Goal: Task Accomplishment & Management: Manage account settings

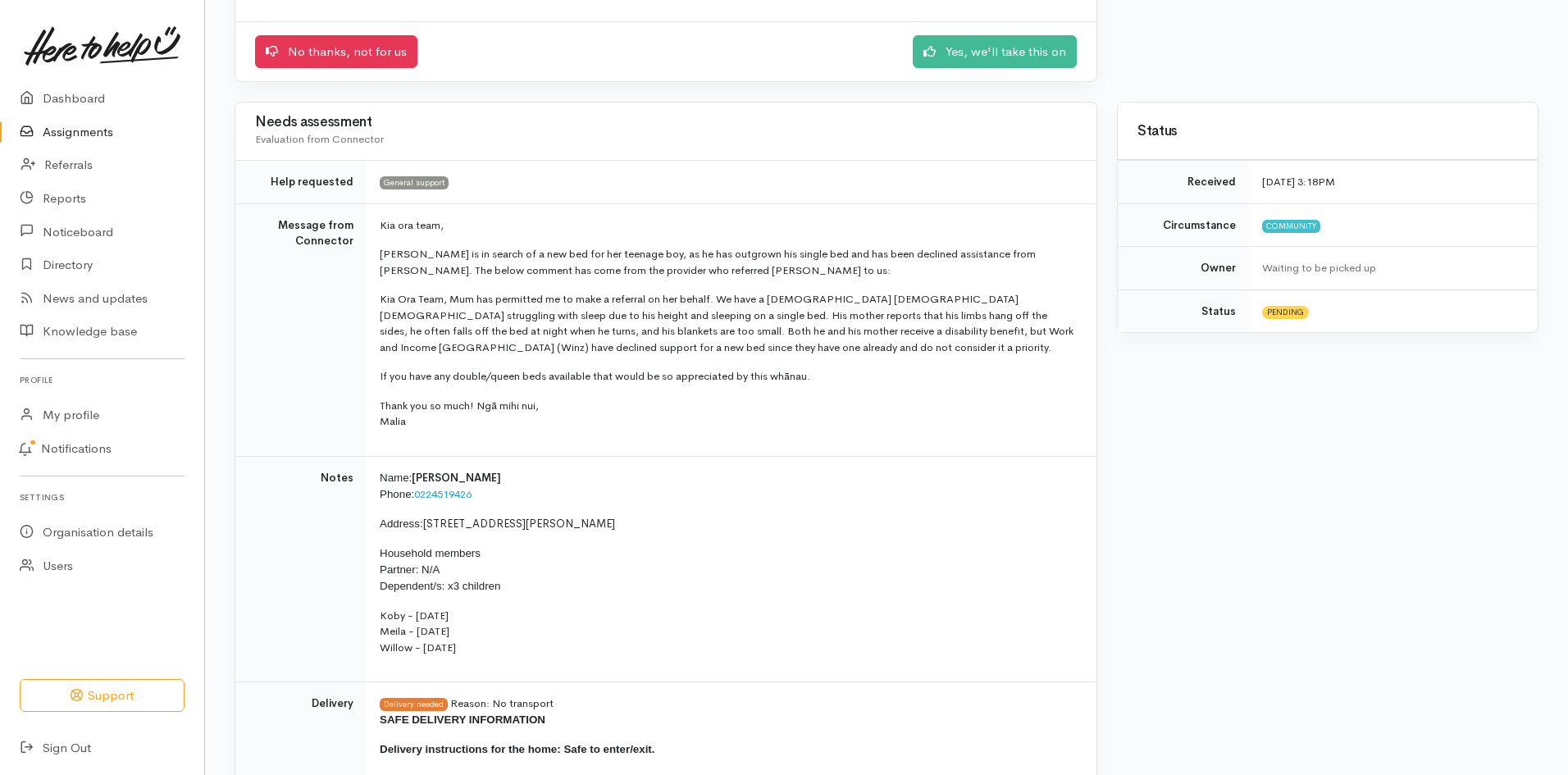
scroll to position [246, 0]
click at [983, 38] on link "Yes, we'll take this on" at bounding box center [995, 50] width 164 height 33
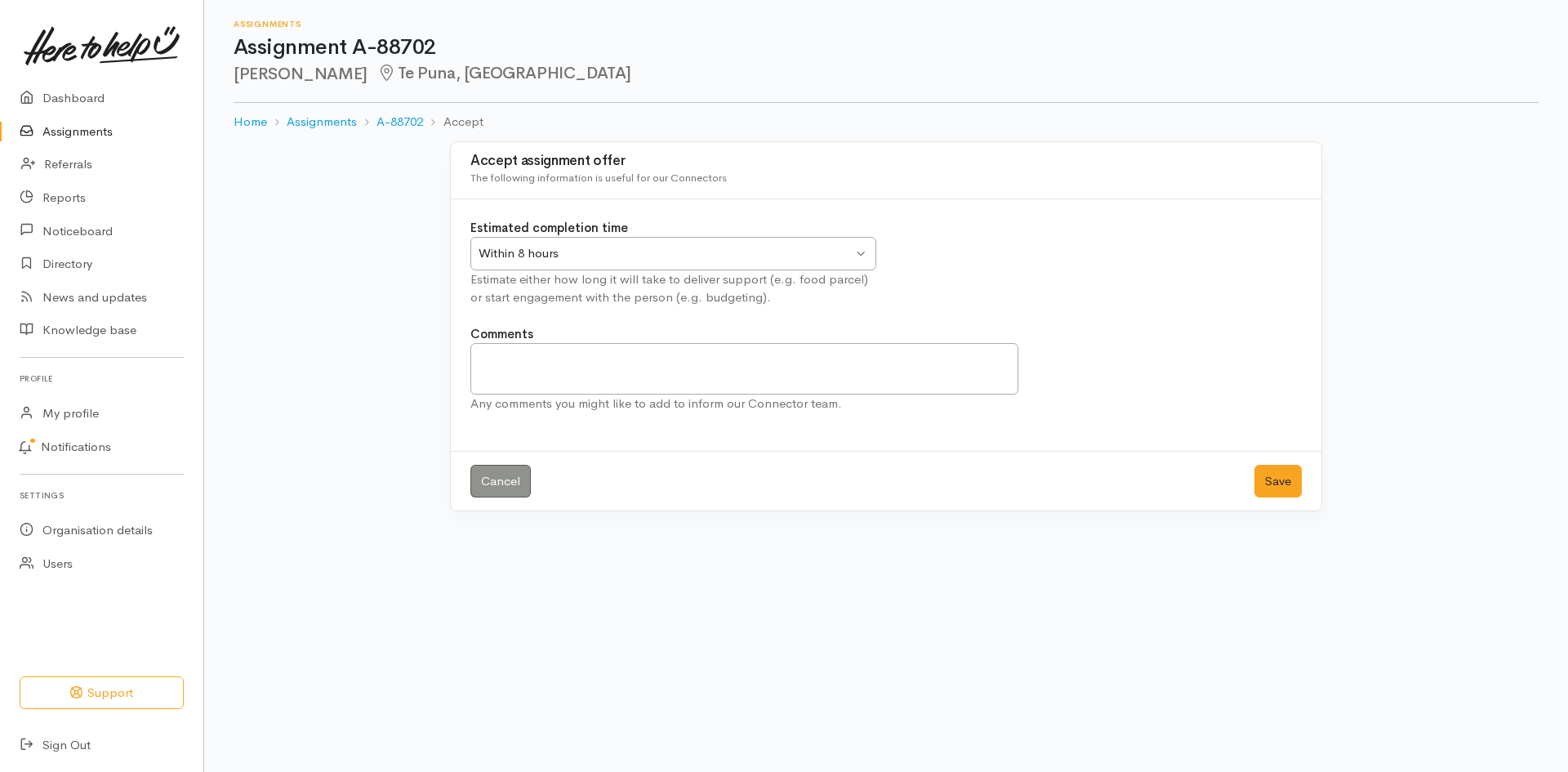
click at [823, 248] on div "Within 8 hours" at bounding box center [666, 254] width 374 height 19
click at [1245, 490] on div "Cancel Save" at bounding box center [887, 481] width 871 height 60
click at [1271, 478] on button "Save" at bounding box center [1278, 482] width 47 height 33
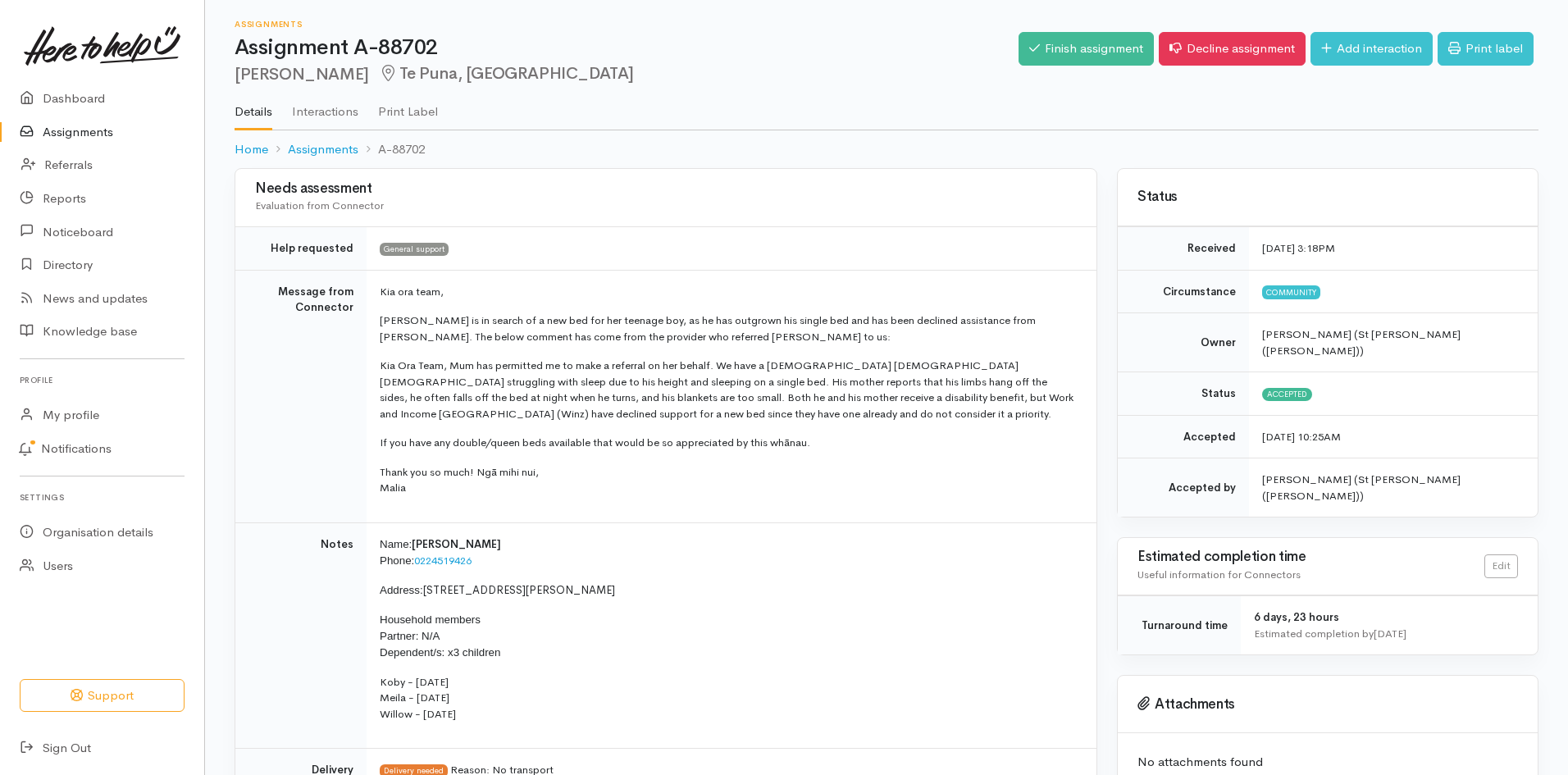
click at [55, 134] on link "Assignments" at bounding box center [101, 132] width 204 height 33
